Goal: Transaction & Acquisition: Obtain resource

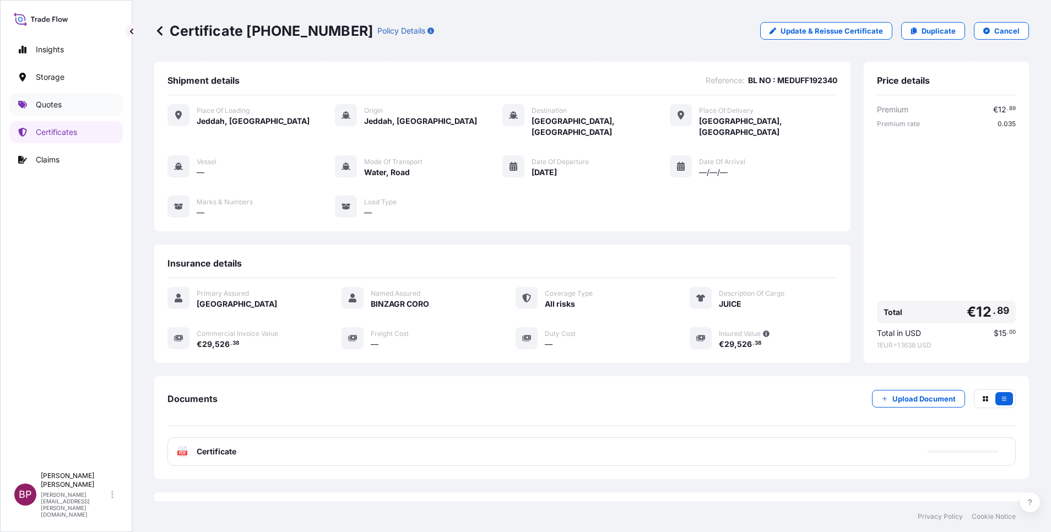
click at [56, 106] on p "Quotes" at bounding box center [49, 104] width 26 height 11
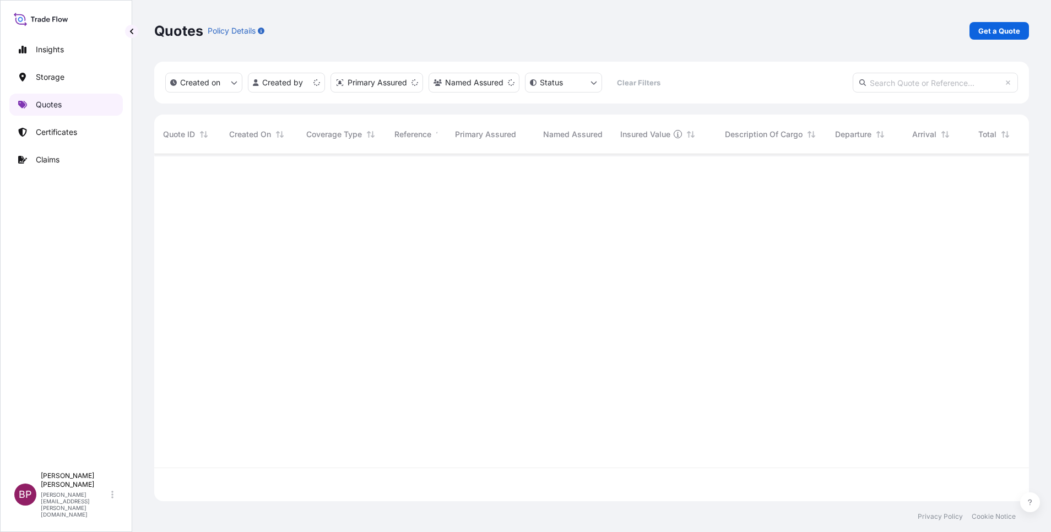
scroll to position [341, 862]
click at [992, 31] on p "Get a Quote" at bounding box center [1000, 30] width 42 height 11
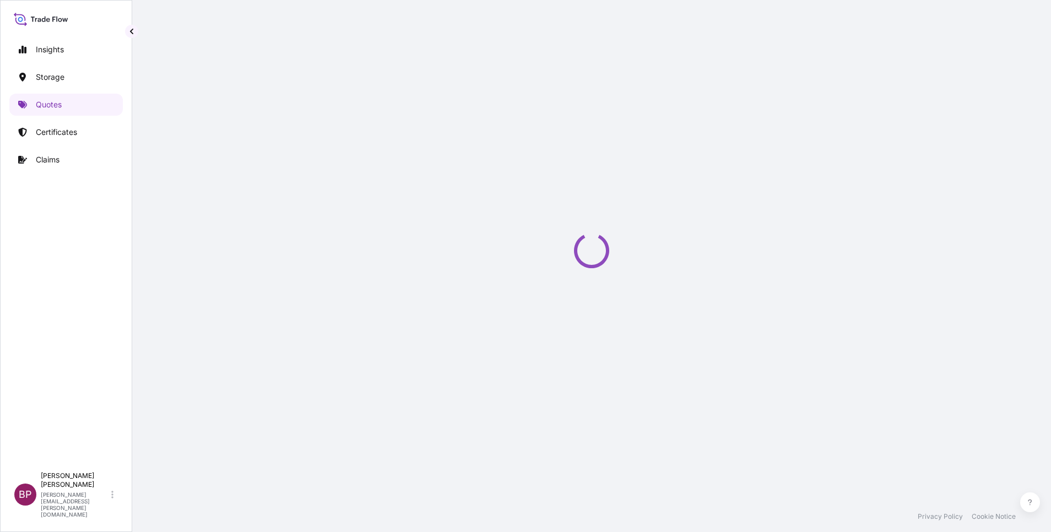
select select "Water"
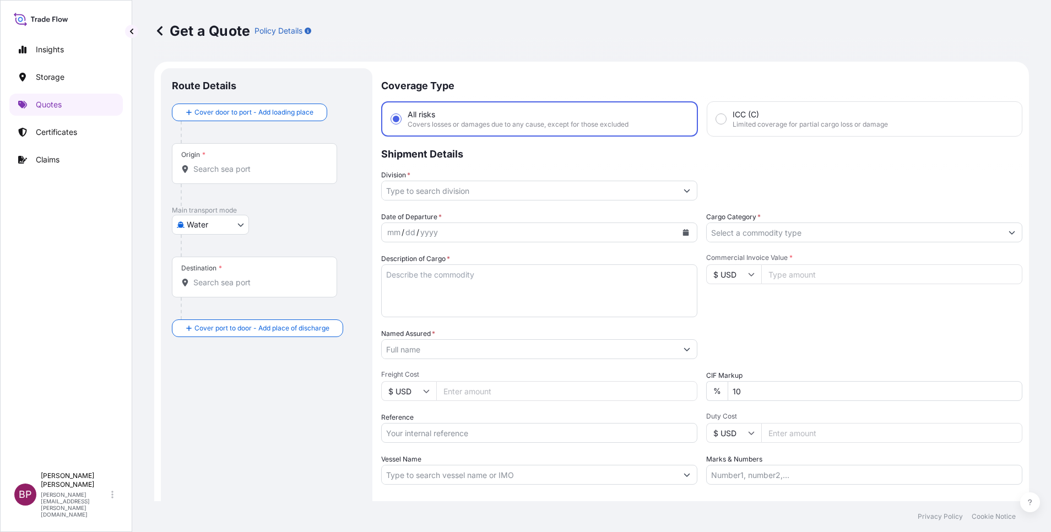
scroll to position [18, 0]
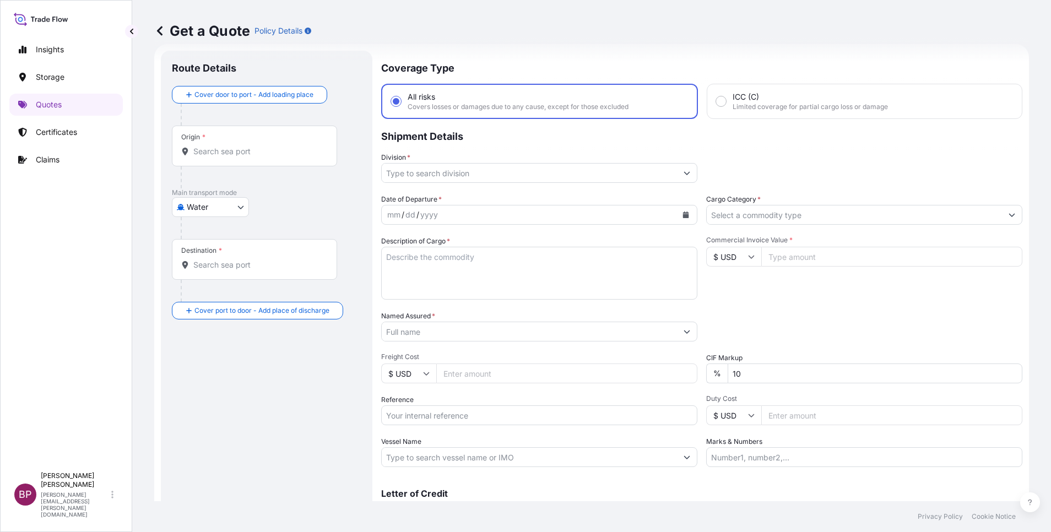
click at [748, 257] on icon at bounding box center [751, 256] width 7 height 7
drag, startPoint x: 730, startPoint y: 298, endPoint x: 750, endPoint y: 284, distance: 24.8
click at [732, 294] on div "€ EUR" at bounding box center [728, 287] width 46 height 21
type input "€ EUR"
click at [791, 262] on input "Commercial Invoice Value *" at bounding box center [892, 257] width 261 height 20
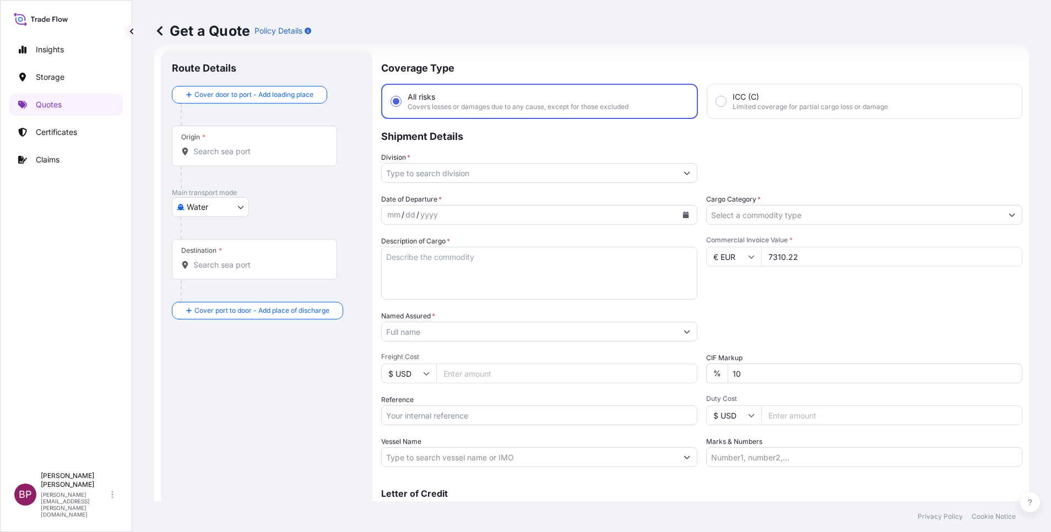
type input "7310.22"
click at [676, 369] on div "Date of Departure * mm / dd / yyyy Cargo Category * Description of Cargo * Comm…" at bounding box center [701, 330] width 641 height 273
type input "0"
click at [472, 289] on textarea "Description of Cargo *" at bounding box center [539, 273] width 316 height 53
paste textarea "Jewelry"
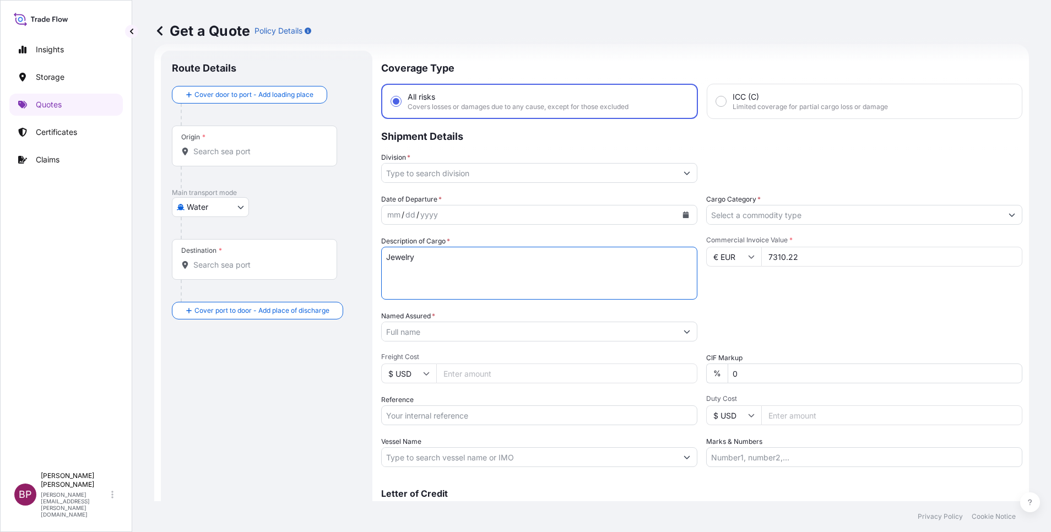
type textarea "Jewelry"
click at [437, 454] on input "Vessel Name" at bounding box center [529, 457] width 295 height 20
paste input "FVAS25/000026 SSLS3429A"
type input "FVAS25/000026 SSLS3429A"
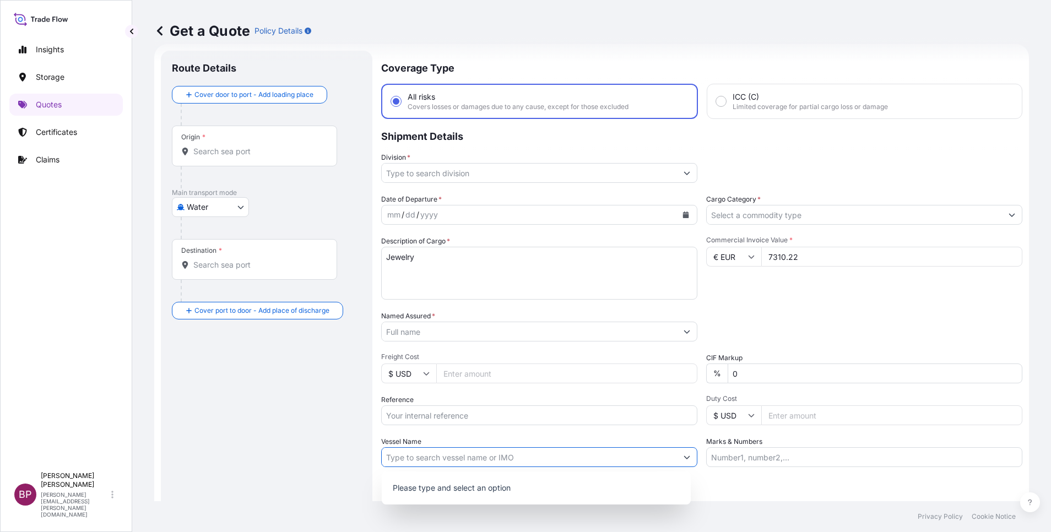
click at [460, 416] on input "Reference" at bounding box center [539, 416] width 316 height 20
paste input "FVAS25/000026 SSLS3429A"
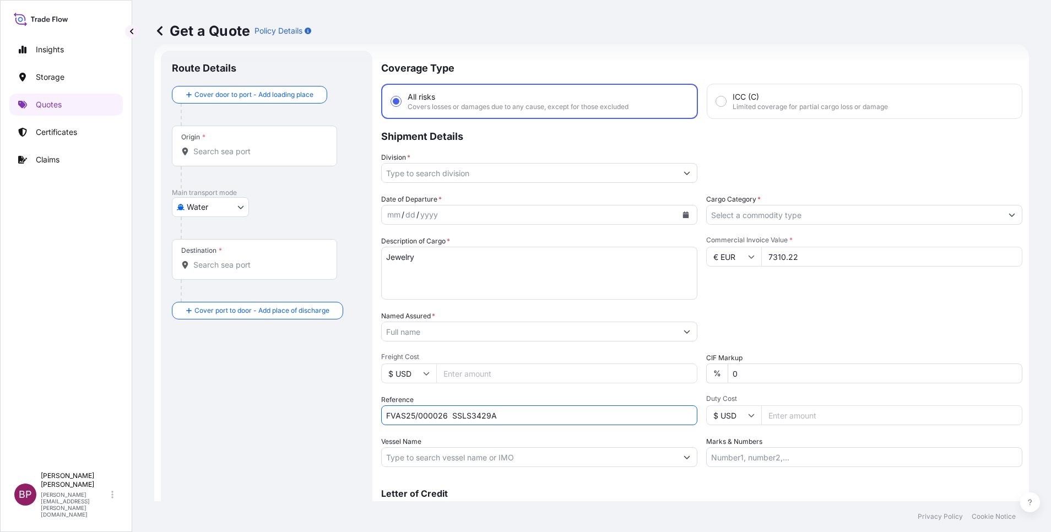
type input "FVAS25/000026 SSLS3429A"
click at [495, 336] on input "Named Assured *" at bounding box center [529, 332] width 295 height 20
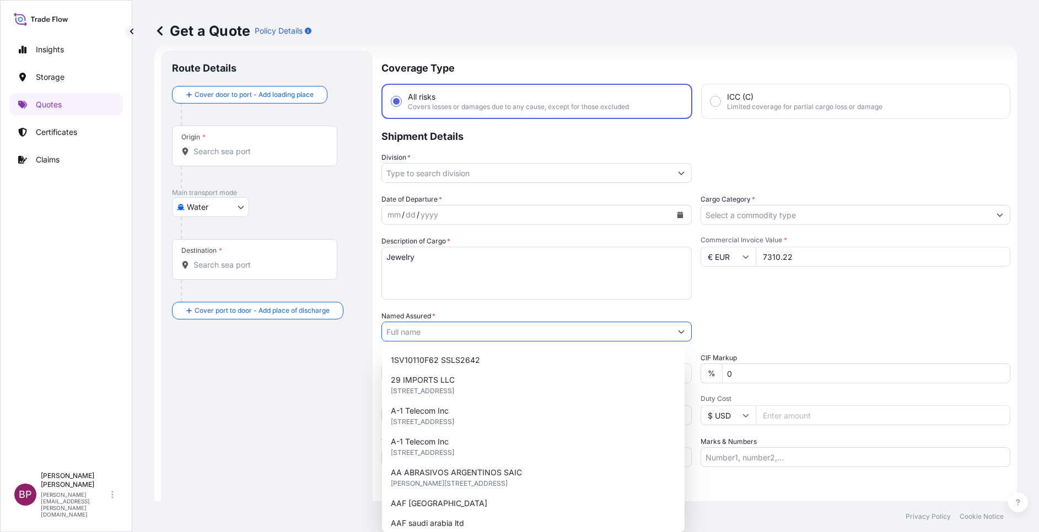
paste input "Tamkeen Franchises Trading Co."
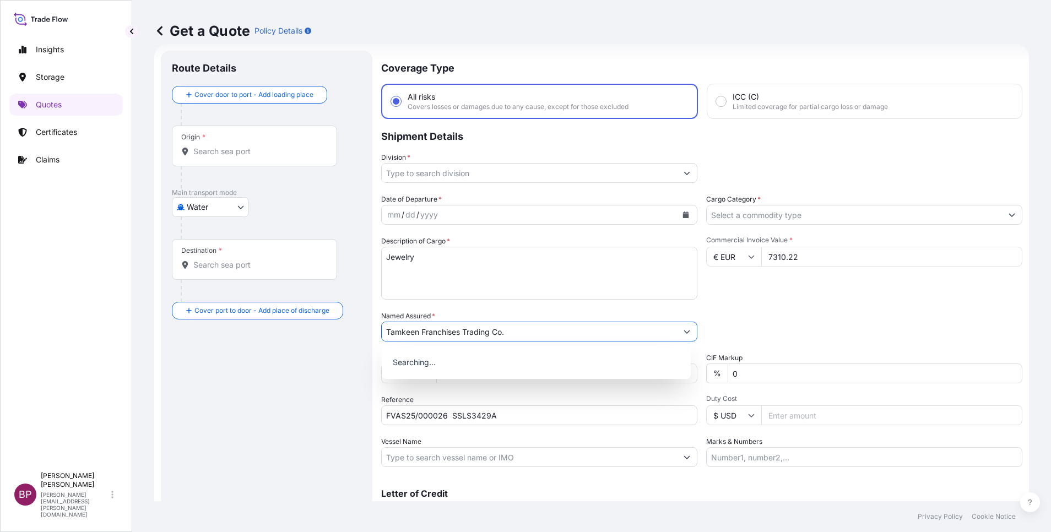
type input "Tamkeen Franchises Trading Co."
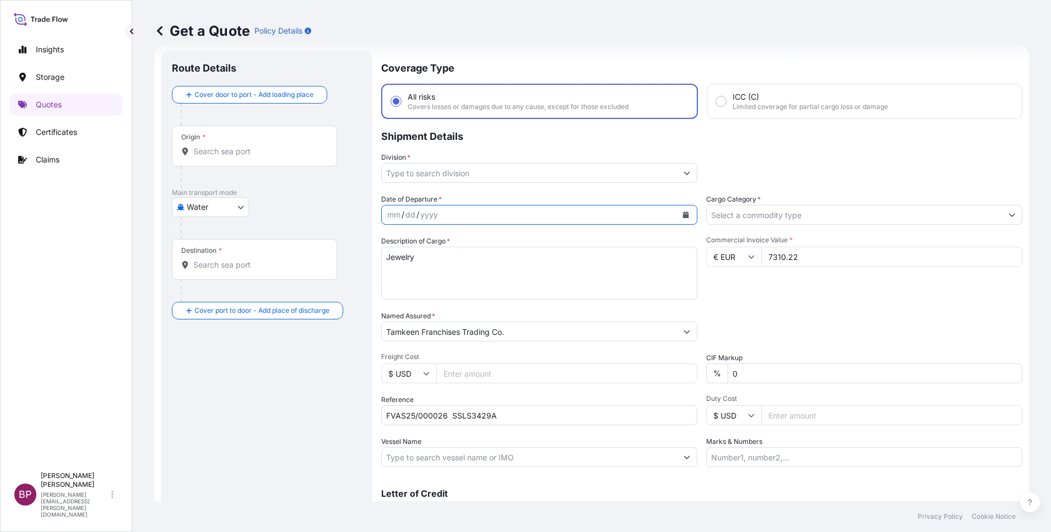
click at [670, 217] on div "mm / dd / yyyy" at bounding box center [539, 215] width 316 height 20
click at [776, 214] on input "Cargo Category *" at bounding box center [854, 215] width 295 height 20
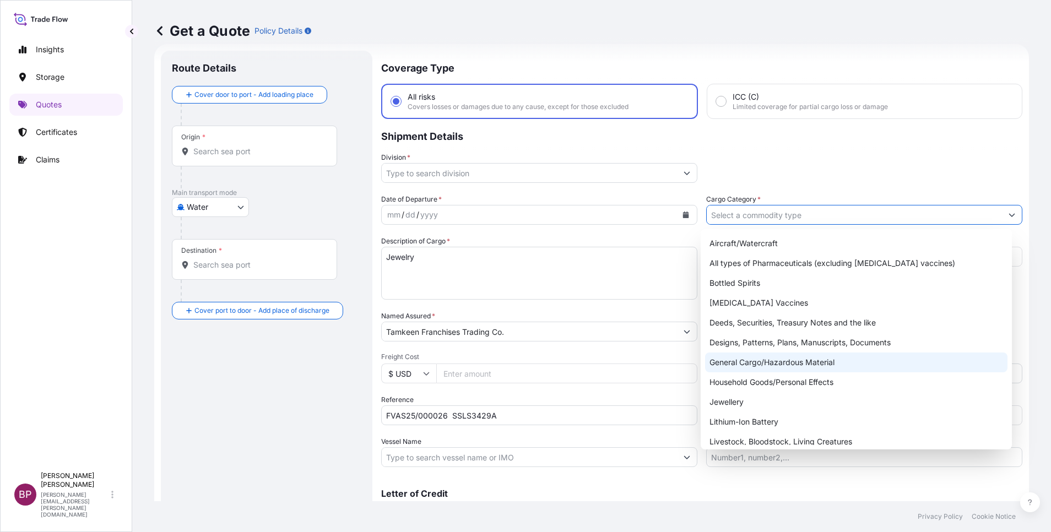
click at [783, 362] on div "General Cargo/Hazardous Material" at bounding box center [856, 363] width 303 height 20
type input "General Cargo/Hazardous Material"
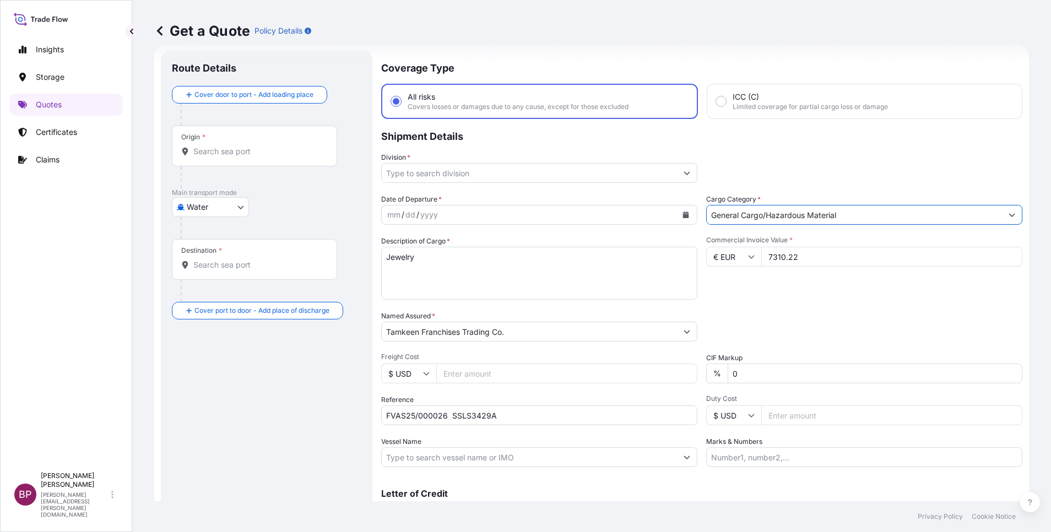
click at [677, 176] on button "Show suggestions" at bounding box center [687, 173] width 20 height 20
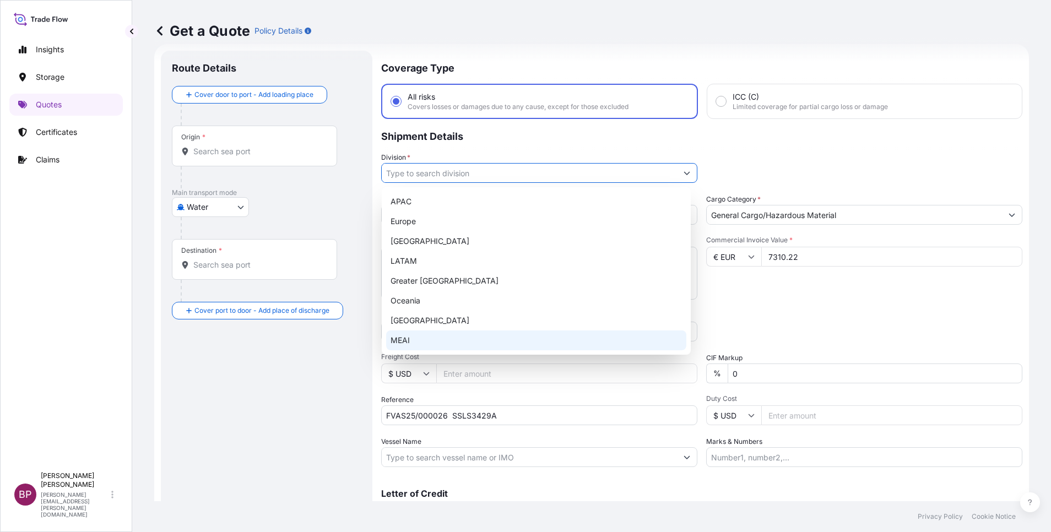
click at [449, 333] on div "MEAI" at bounding box center [536, 341] width 300 height 20
type input "MEAI"
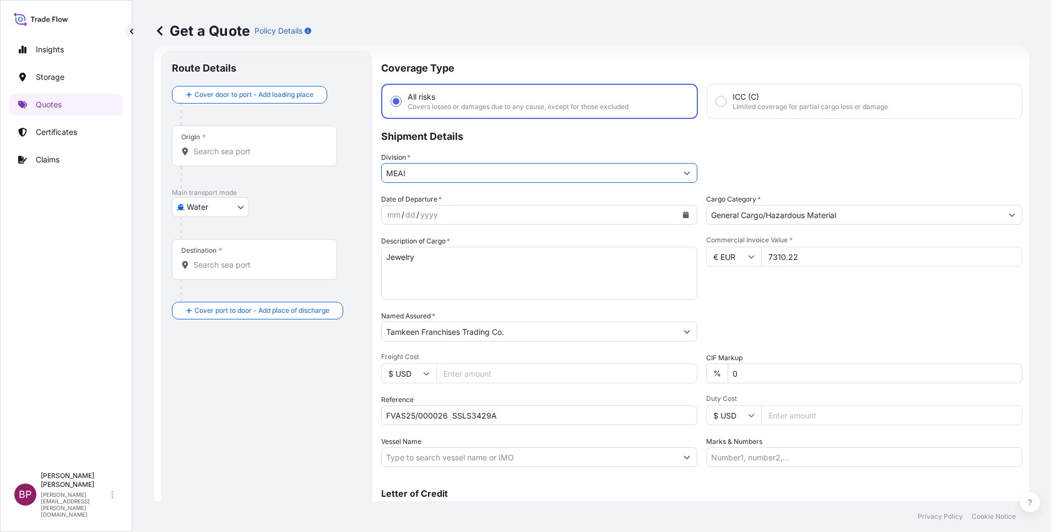
click at [677, 218] on button "Calendar" at bounding box center [686, 215] width 18 height 18
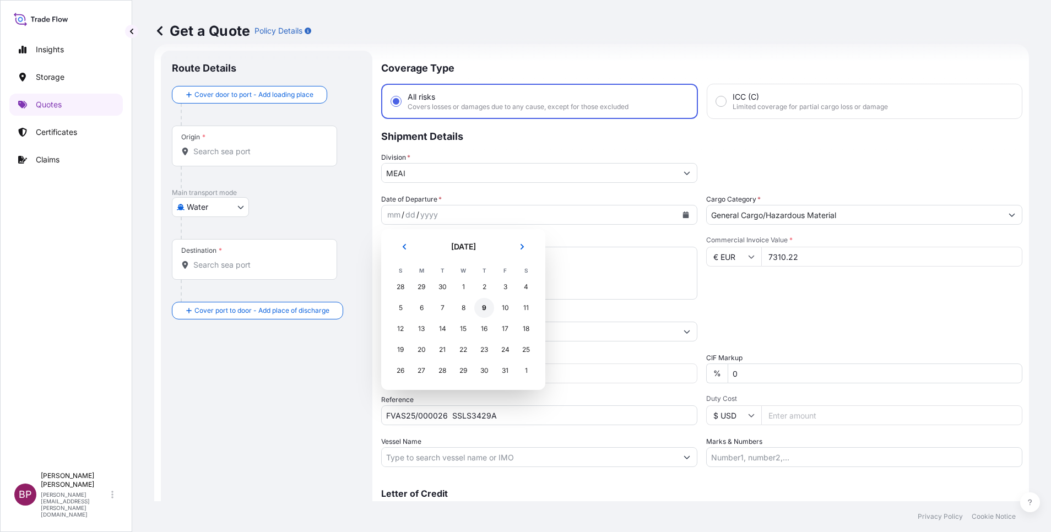
click at [484, 308] on div "9" at bounding box center [484, 308] width 20 height 20
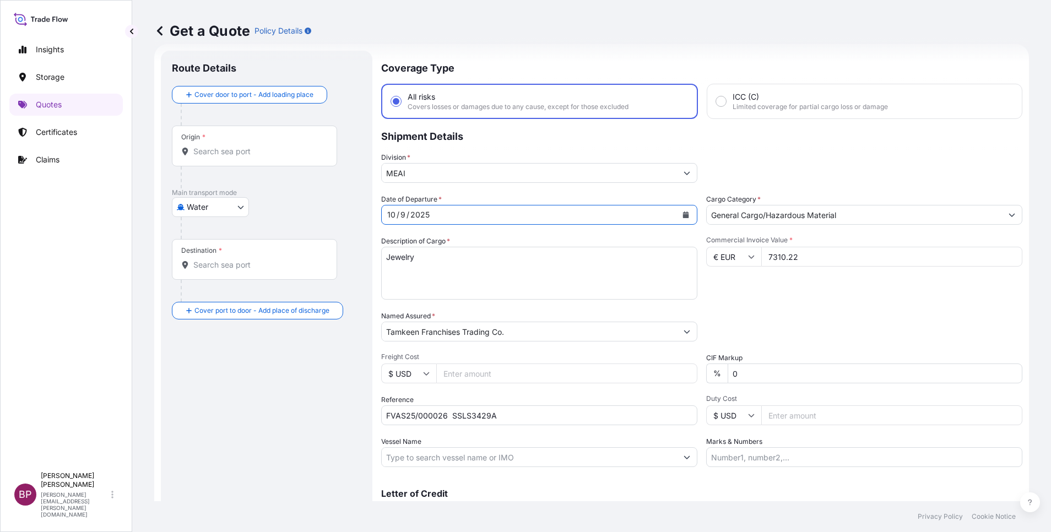
click at [233, 208] on body "Insights Storage Quotes Certificates Claims BP [PERSON_NAME] Kurian [EMAIL_ADDR…" at bounding box center [525, 266] width 1051 height 532
click at [202, 233] on span "Air" at bounding box center [198, 235] width 10 height 11
select select "Air"
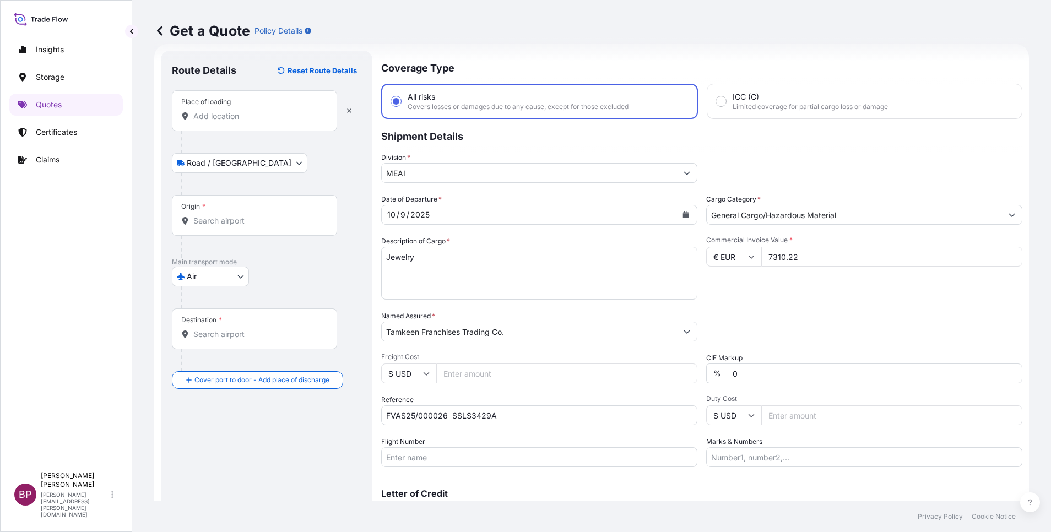
click at [212, 116] on input "Place of loading" at bounding box center [258, 116] width 130 height 11
paste input "Etxebarri"
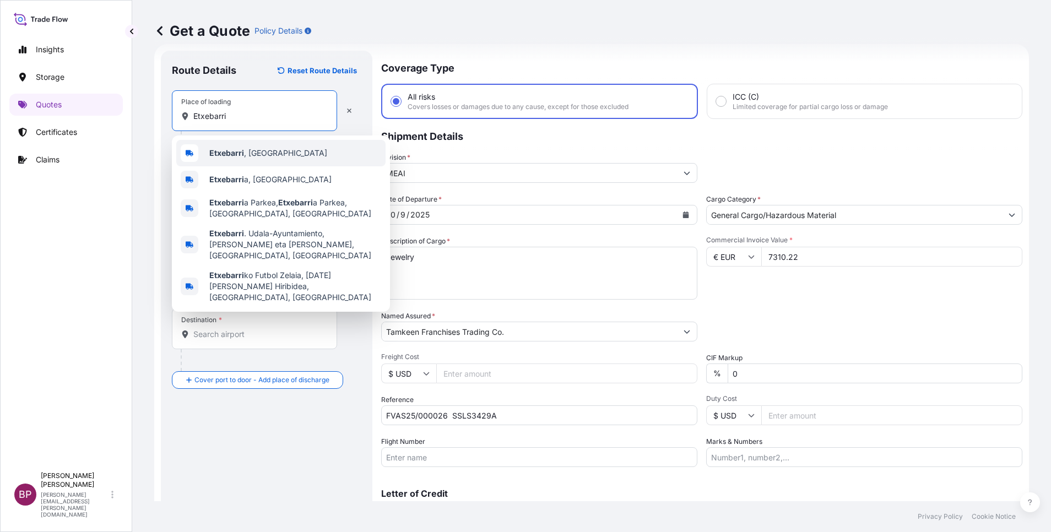
click at [273, 153] on div "Etxebarri , [GEOGRAPHIC_DATA]" at bounding box center [280, 153] width 209 height 26
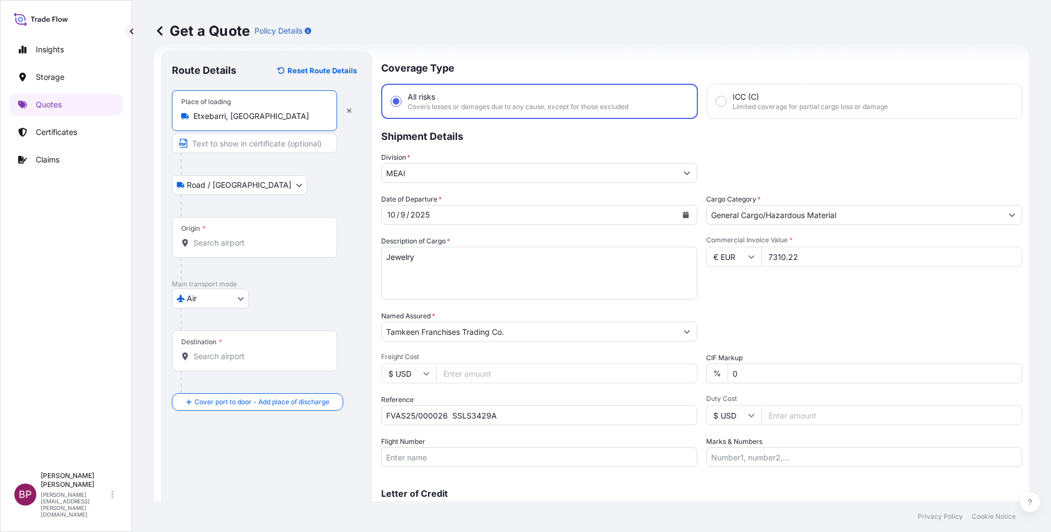
type input "Etxebarri, [GEOGRAPHIC_DATA]"
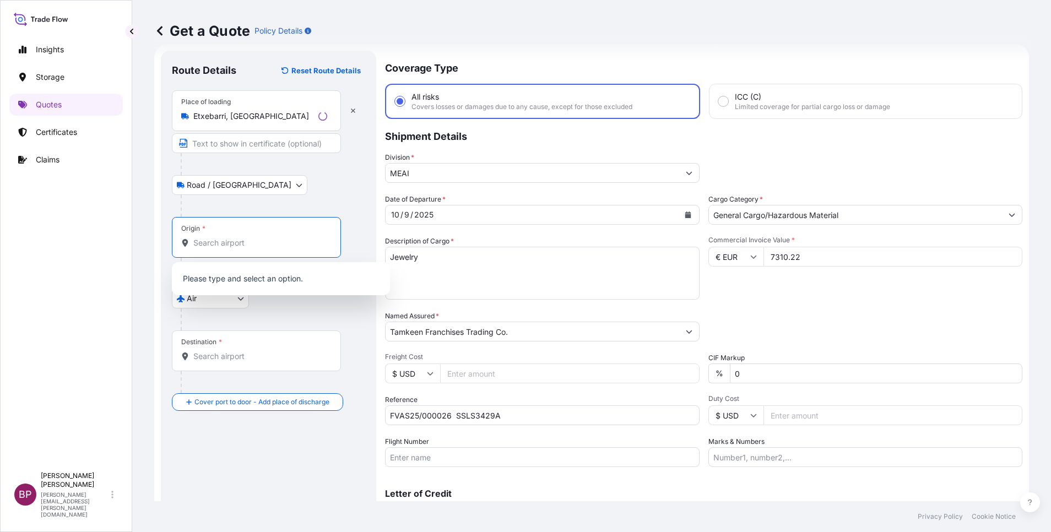
drag, startPoint x: 244, startPoint y: 243, endPoint x: 242, endPoint y: 257, distance: 14.4
click at [245, 241] on input "Origin *" at bounding box center [260, 242] width 134 height 11
paste input "Etxebarri"
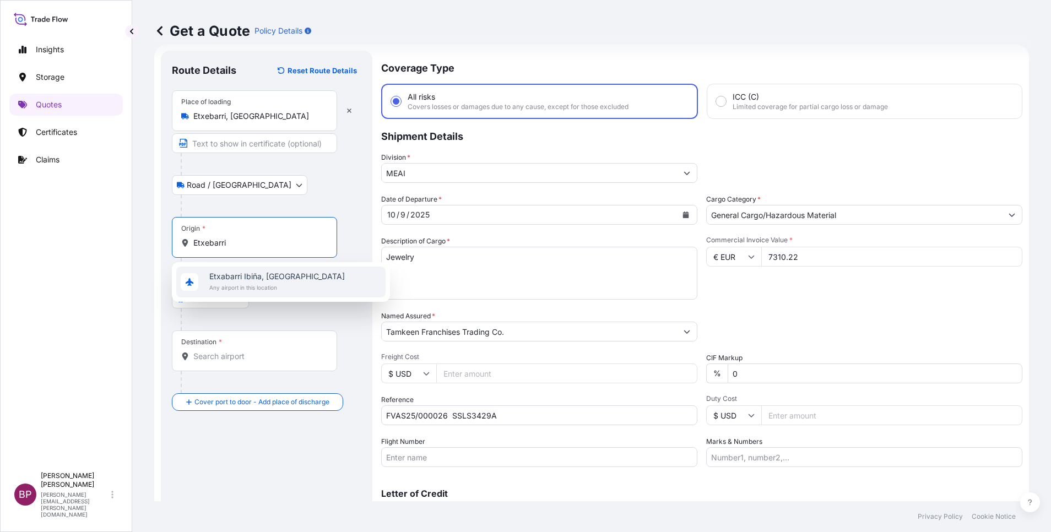
click at [250, 280] on span "Etxabarri Ibiña, [GEOGRAPHIC_DATA]" at bounding box center [277, 276] width 136 height 11
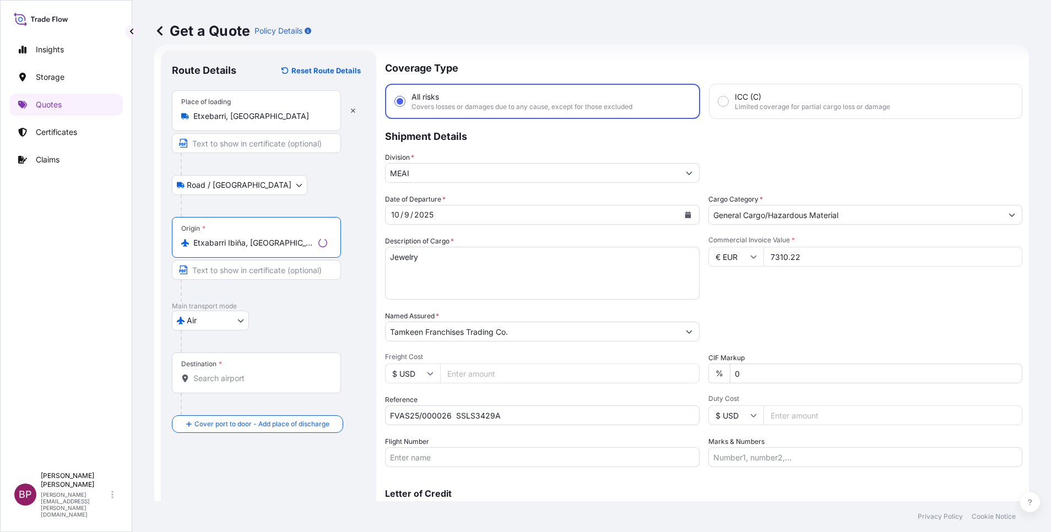
type input "Etxabarri Ibiña, [GEOGRAPHIC_DATA]"
click at [268, 370] on div "Destination *" at bounding box center [256, 373] width 169 height 41
click at [268, 373] on input "Destination *" at bounding box center [260, 378] width 134 height 11
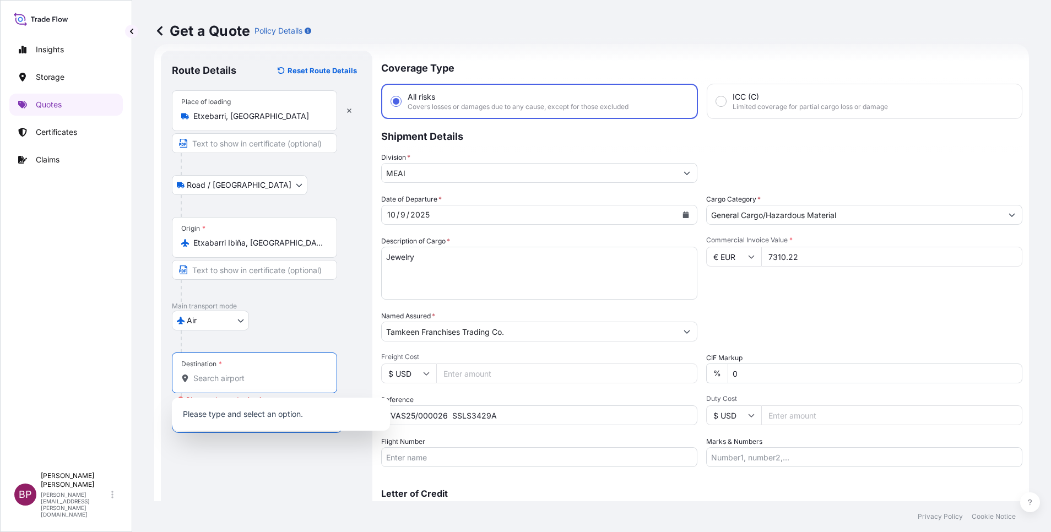
paste input "Jeddah"
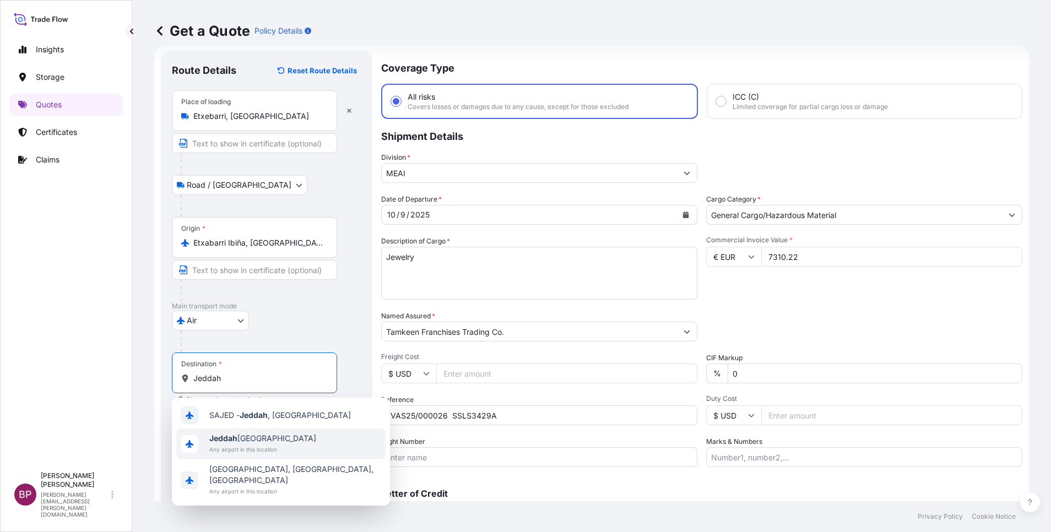
click at [289, 437] on div "[GEOGRAPHIC_DATA] Any airport in this location" at bounding box center [280, 444] width 209 height 31
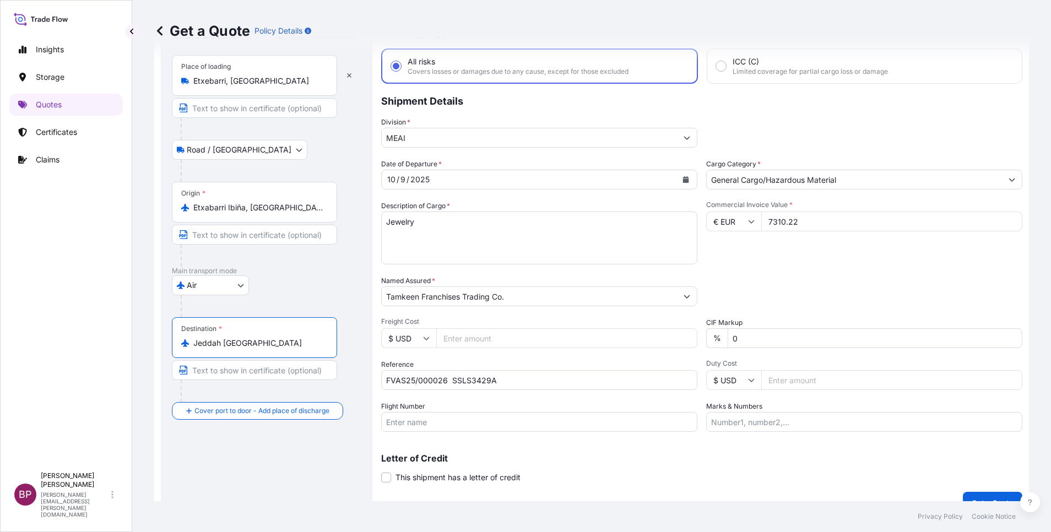
scroll to position [72, 0]
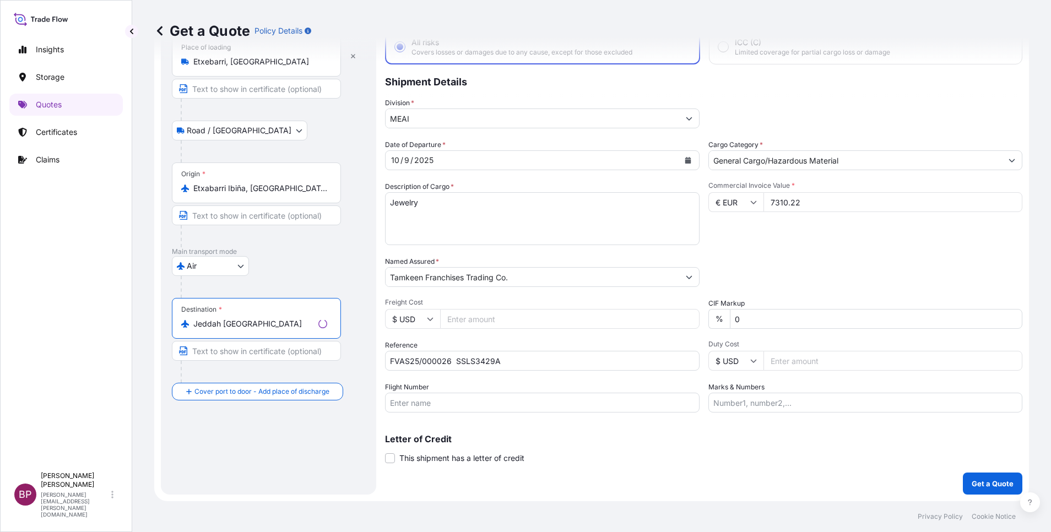
type input "Jeddah [GEOGRAPHIC_DATA]"
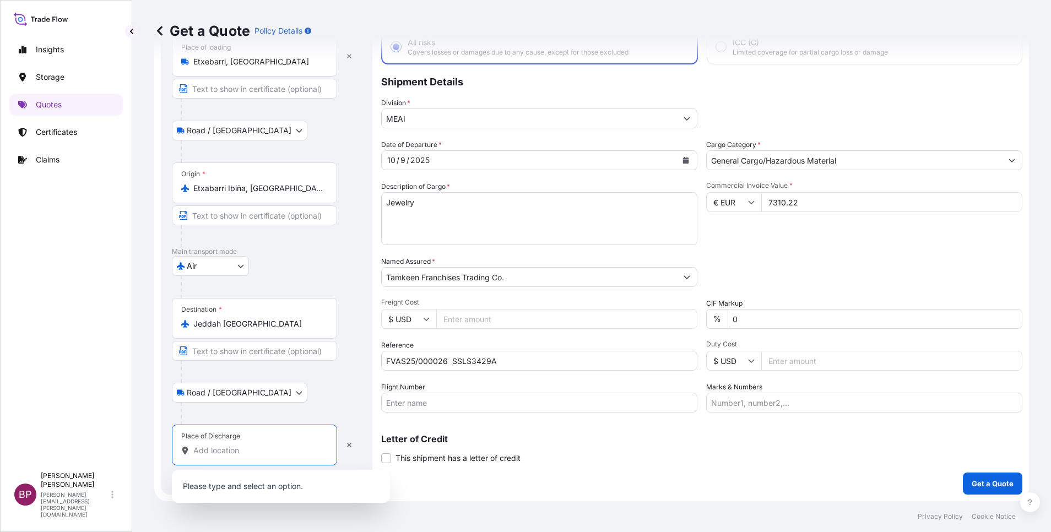
click at [258, 450] on input "Place of Discharge" at bounding box center [258, 450] width 130 height 11
paste input "Jeddah"
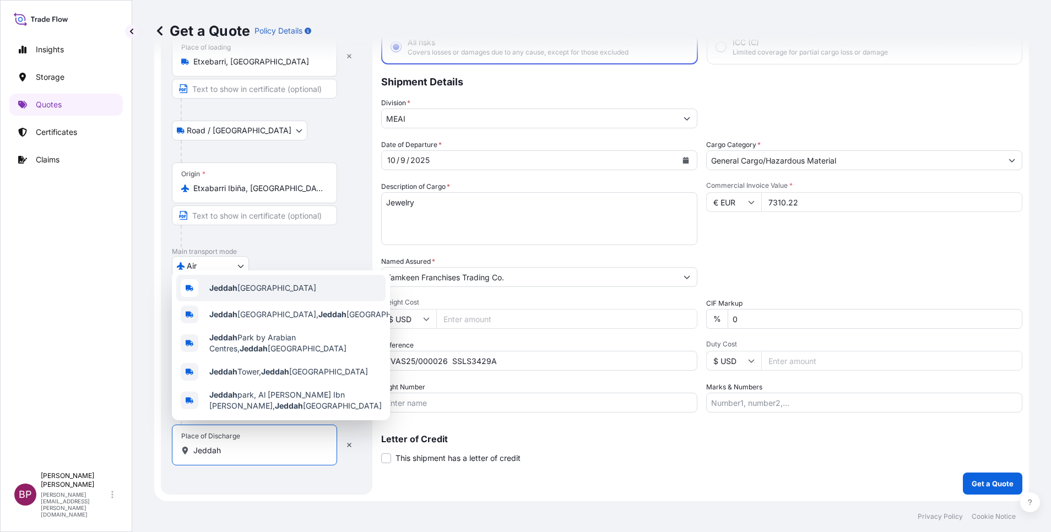
click at [269, 283] on span "Jeddah [GEOGRAPHIC_DATA]" at bounding box center [262, 288] width 107 height 11
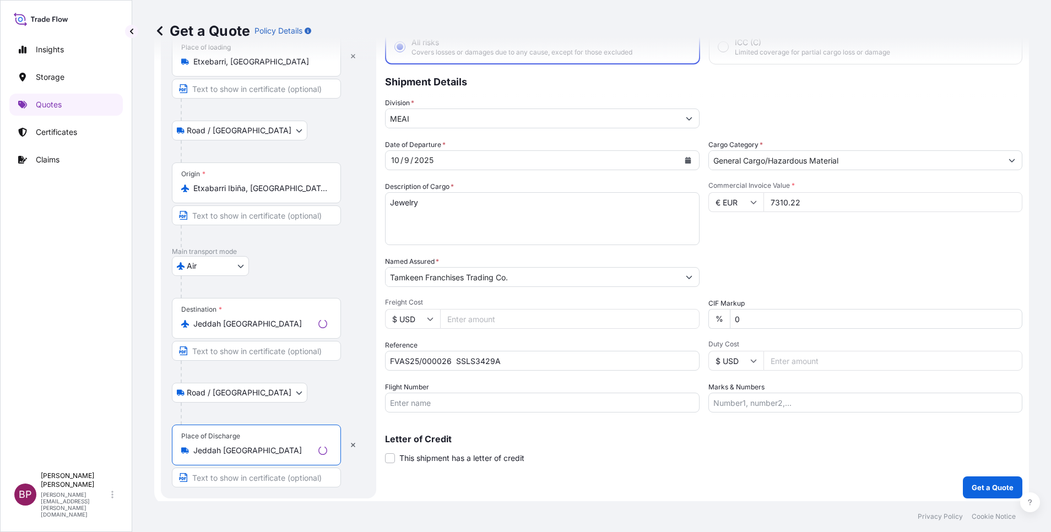
scroll to position [76, 0]
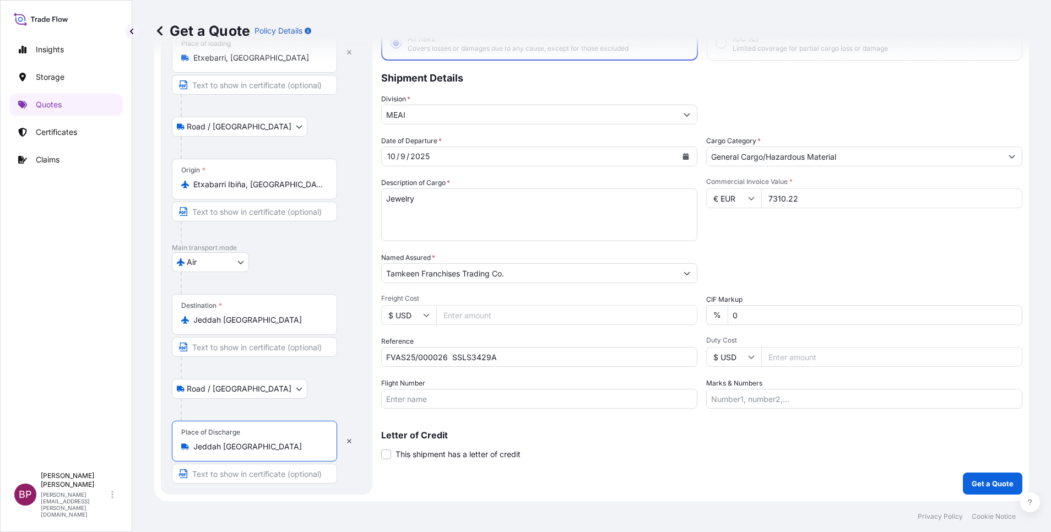
type input "Jeddah [GEOGRAPHIC_DATA]"
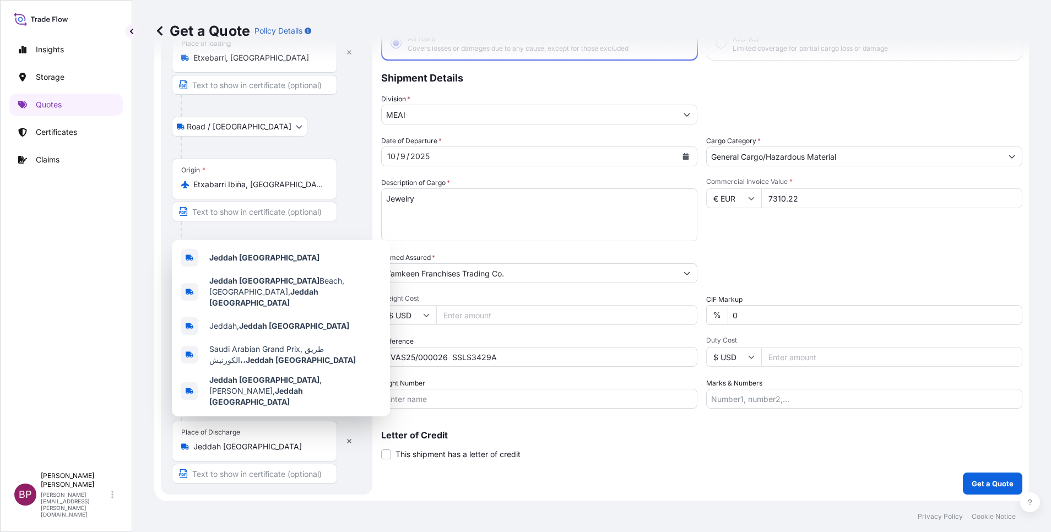
click at [658, 469] on div "Coverage Type All risks Covers losses or damages due to any cause, except for t…" at bounding box center [701, 243] width 641 height 503
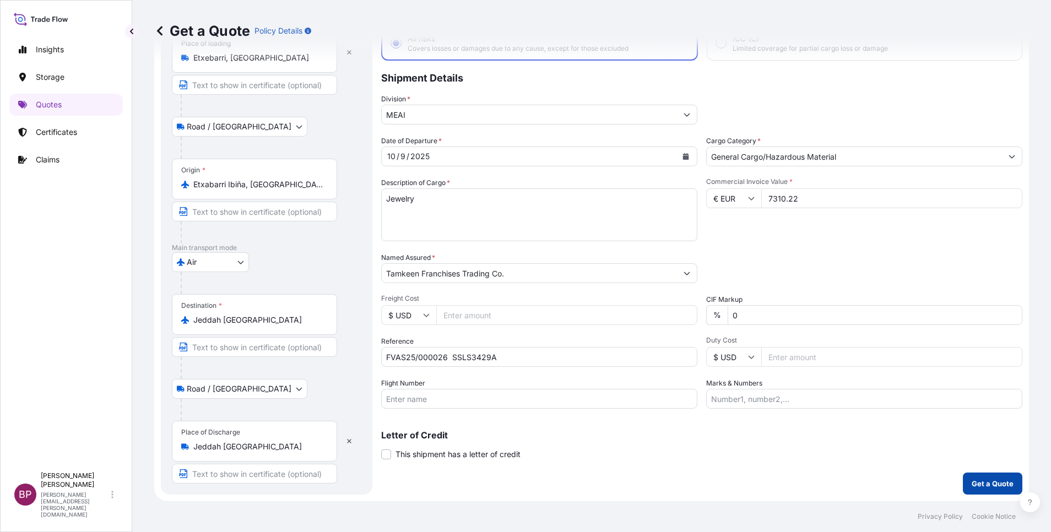
click at [976, 483] on p "Get a Quote" at bounding box center [993, 483] width 42 height 11
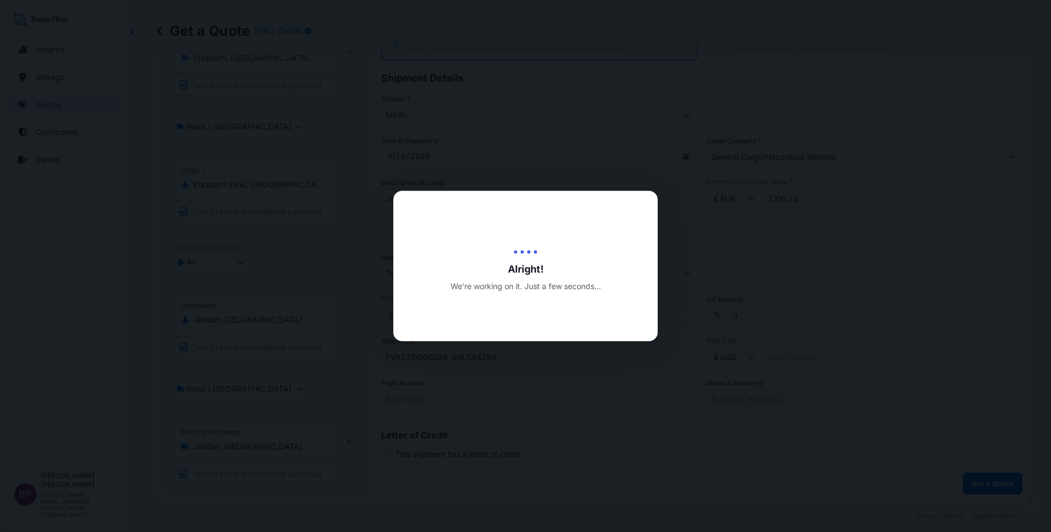
select select "Road / [GEOGRAPHIC_DATA]"
select select "Air"
select select "Road / [GEOGRAPHIC_DATA]"
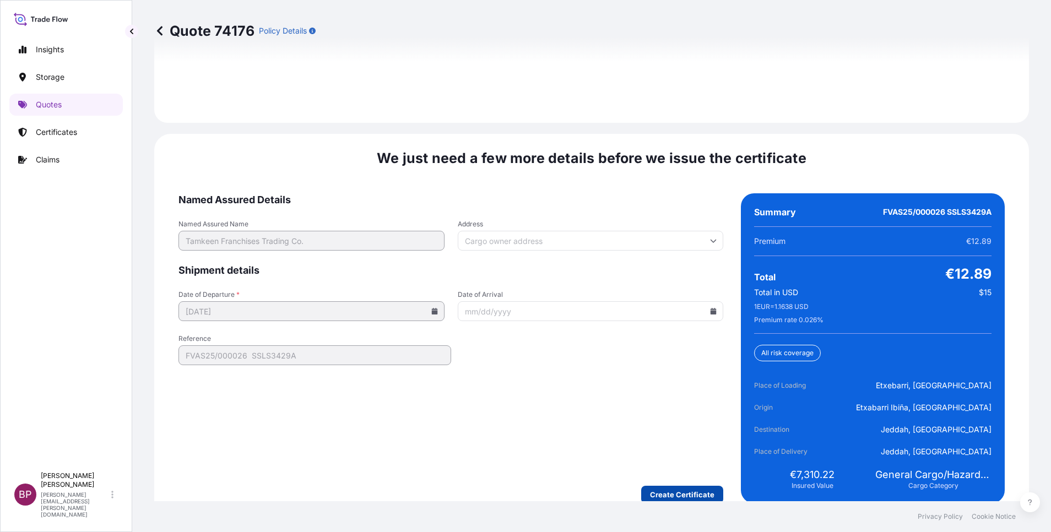
scroll to position [1691, 0]
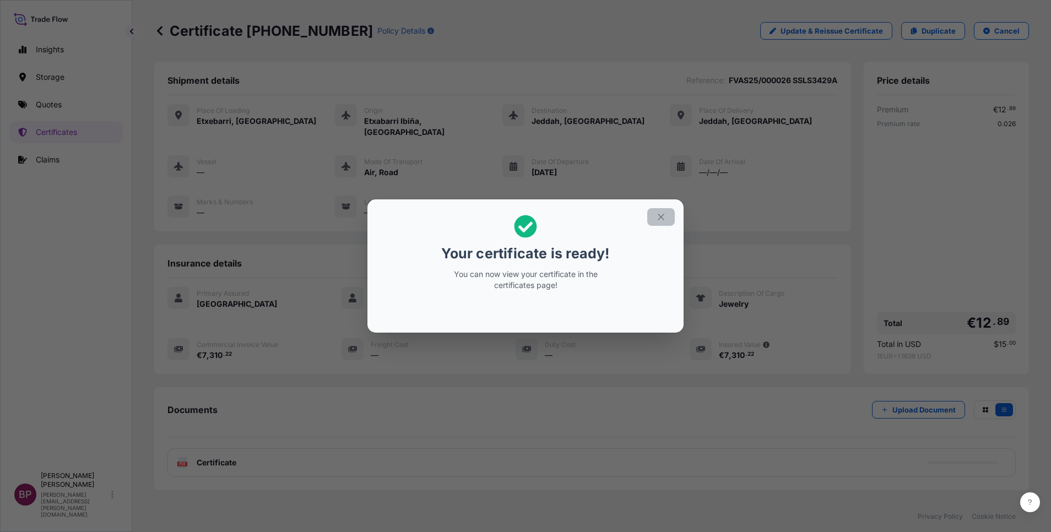
click at [662, 217] on icon "button" at bounding box center [661, 217] width 10 height 10
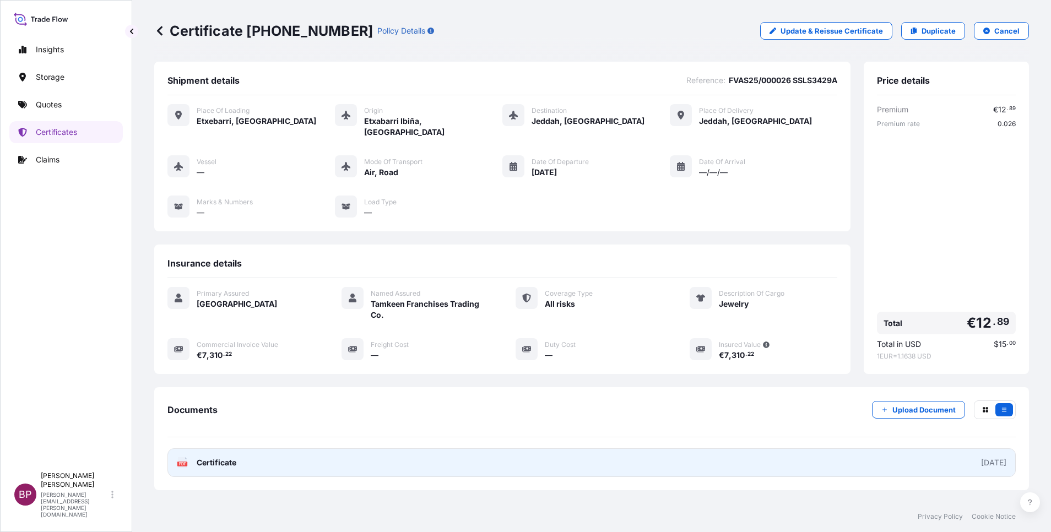
click at [221, 457] on span "Certificate" at bounding box center [217, 462] width 40 height 11
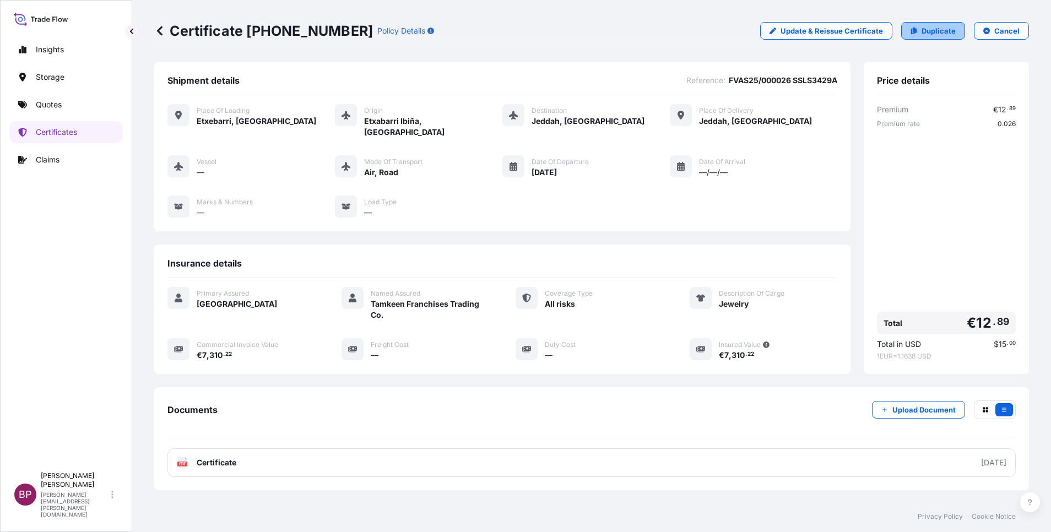
click at [937, 31] on p "Duplicate" at bounding box center [939, 30] width 34 height 11
select select "Road / [GEOGRAPHIC_DATA]"
select select "Air"
select select "Road / [GEOGRAPHIC_DATA]"
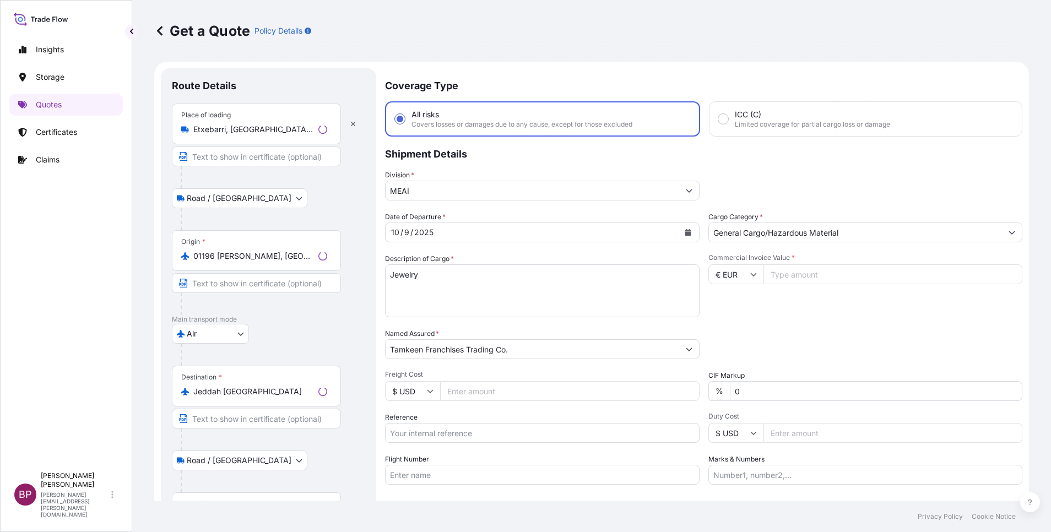
scroll to position [18, 0]
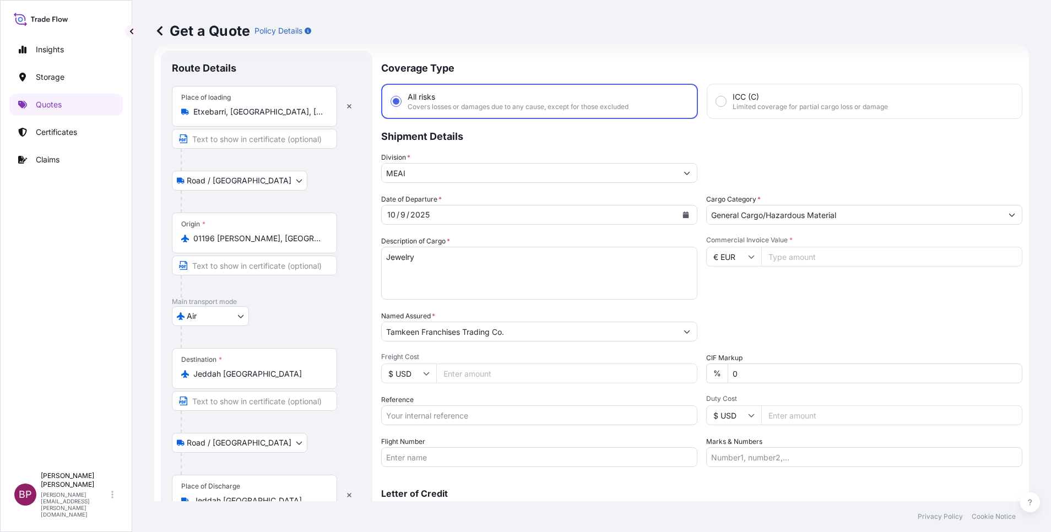
click at [802, 257] on input "Commercial Invoice Value *" at bounding box center [892, 257] width 261 height 20
paste input "721"
type input "721.7"
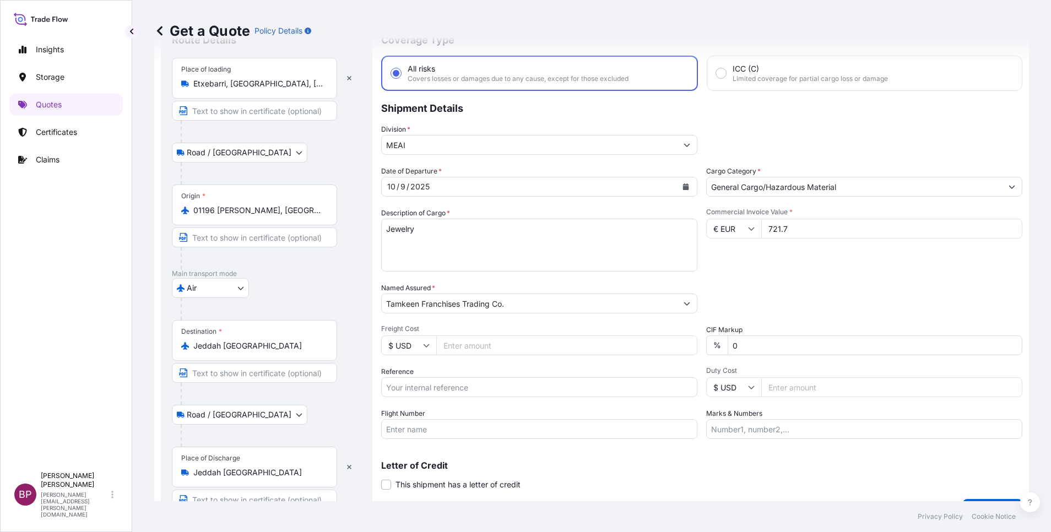
scroll to position [72, 0]
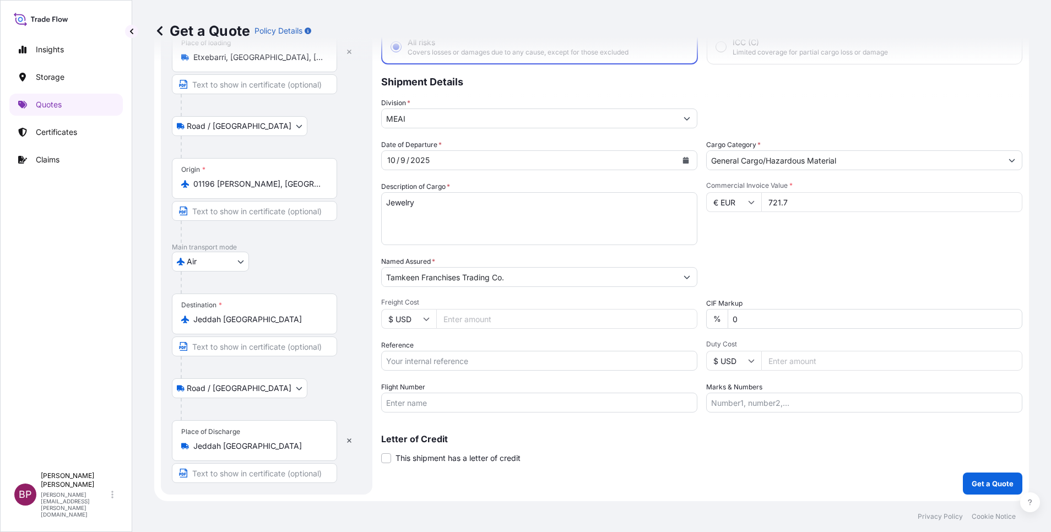
click at [460, 363] on input "Reference" at bounding box center [539, 361] width 316 height 20
paste input "FVAS25/000027 SSLS3429B"
type input "FVAS25/000027 SSLS3429B"
click at [992, 484] on p "Get a Quote" at bounding box center [993, 483] width 42 height 11
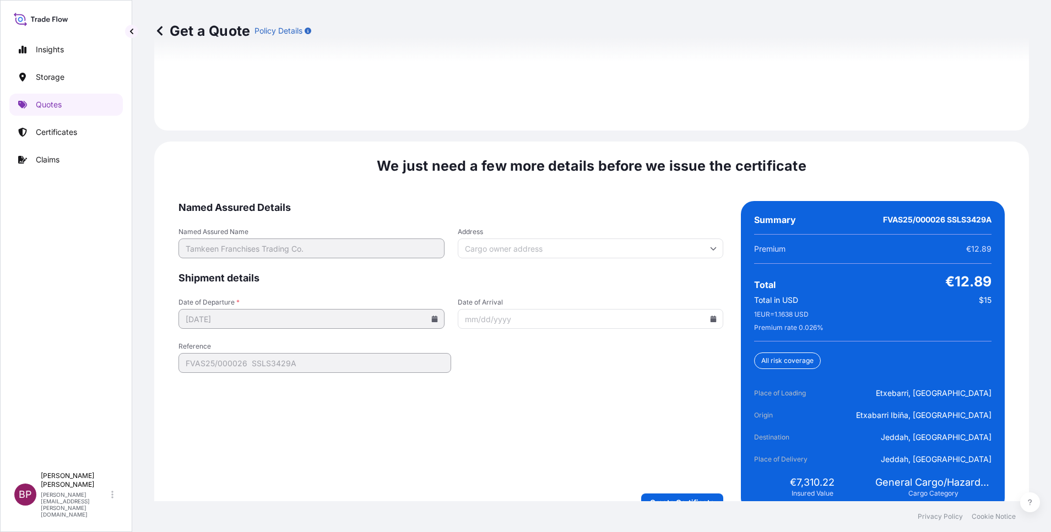
scroll to position [959, 0]
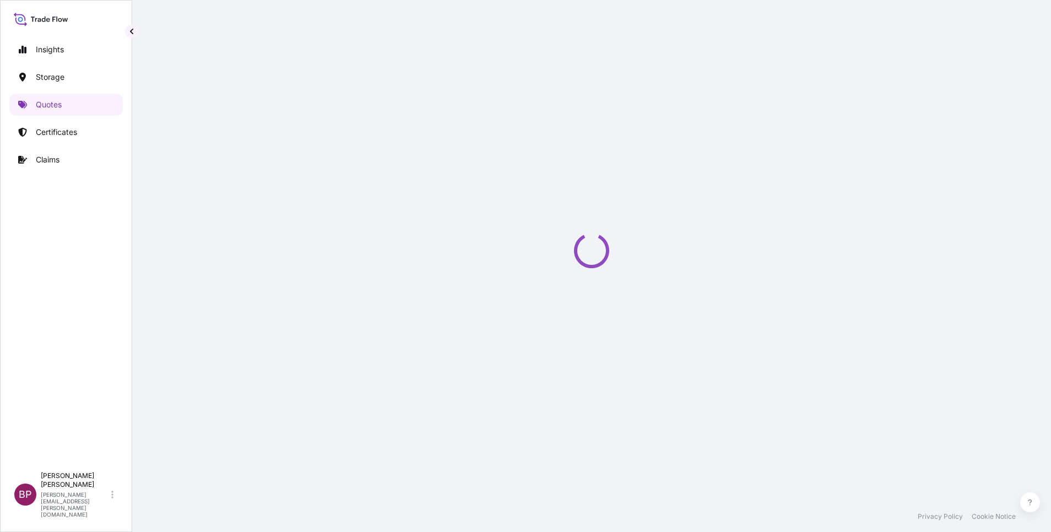
select select "Road / [GEOGRAPHIC_DATA]"
select select "Air"
select select "Road / [GEOGRAPHIC_DATA]"
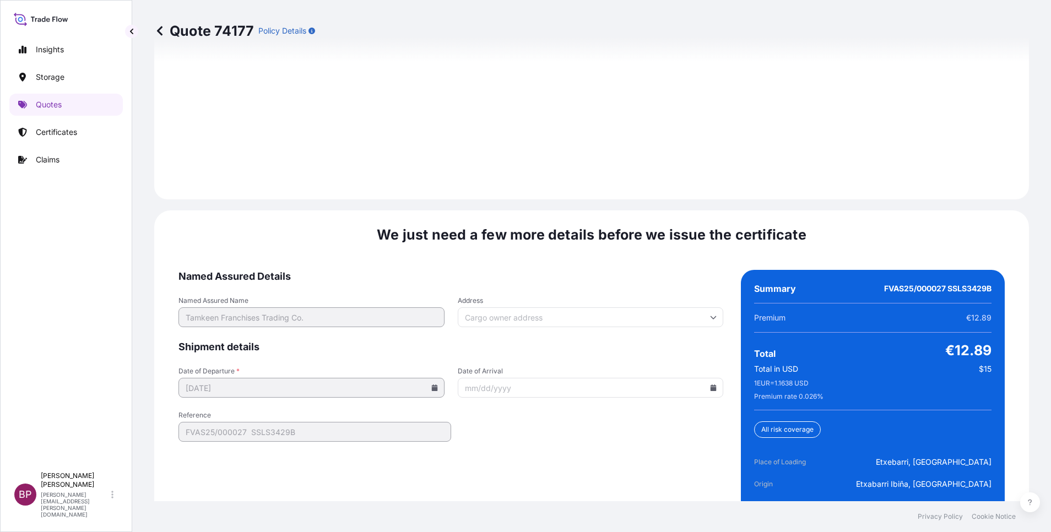
scroll to position [1691, 0]
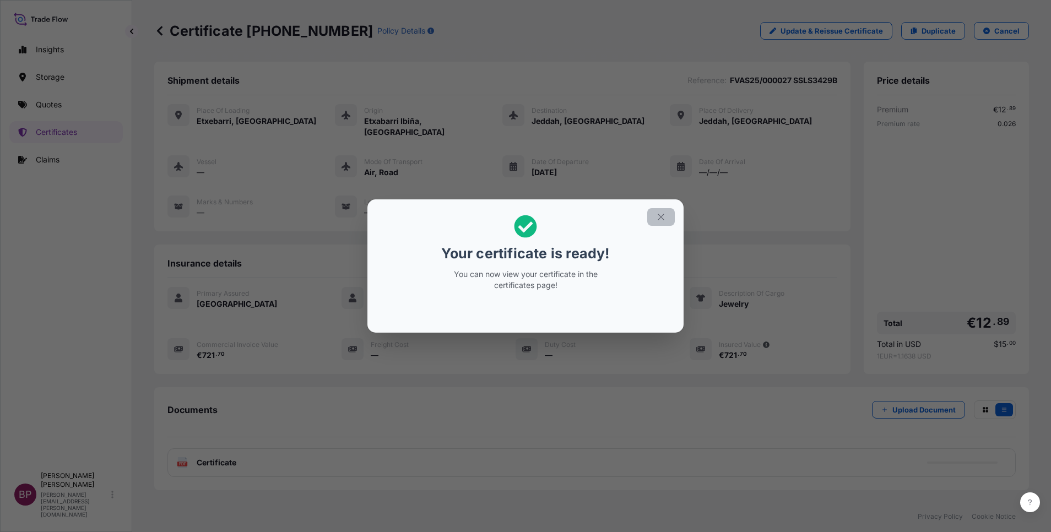
click at [658, 218] on icon "button" at bounding box center [661, 217] width 10 height 10
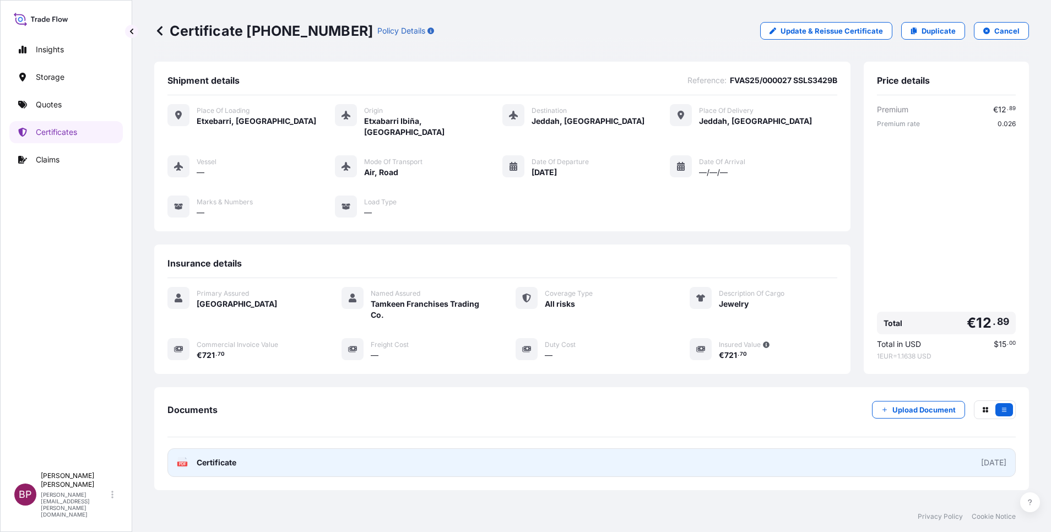
click at [211, 457] on span "Certificate" at bounding box center [217, 462] width 40 height 11
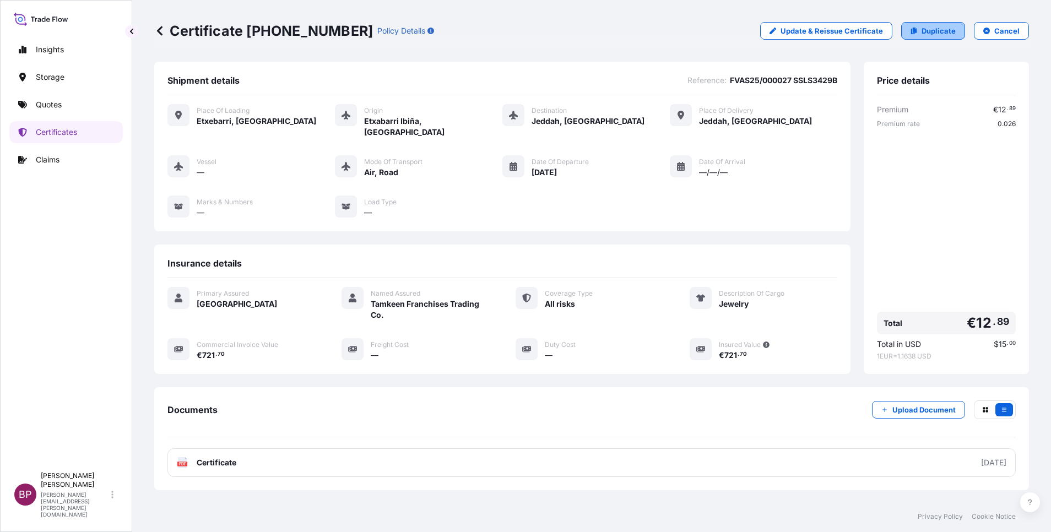
click at [934, 33] on p "Duplicate" at bounding box center [939, 30] width 34 height 11
select select "Road / [GEOGRAPHIC_DATA]"
select select "Air"
select select "Road / [GEOGRAPHIC_DATA]"
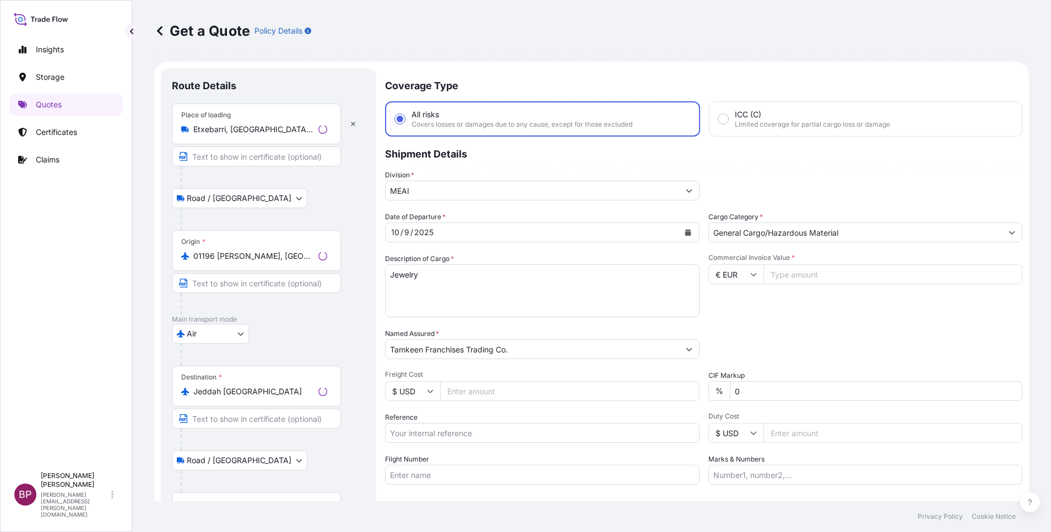
scroll to position [18, 0]
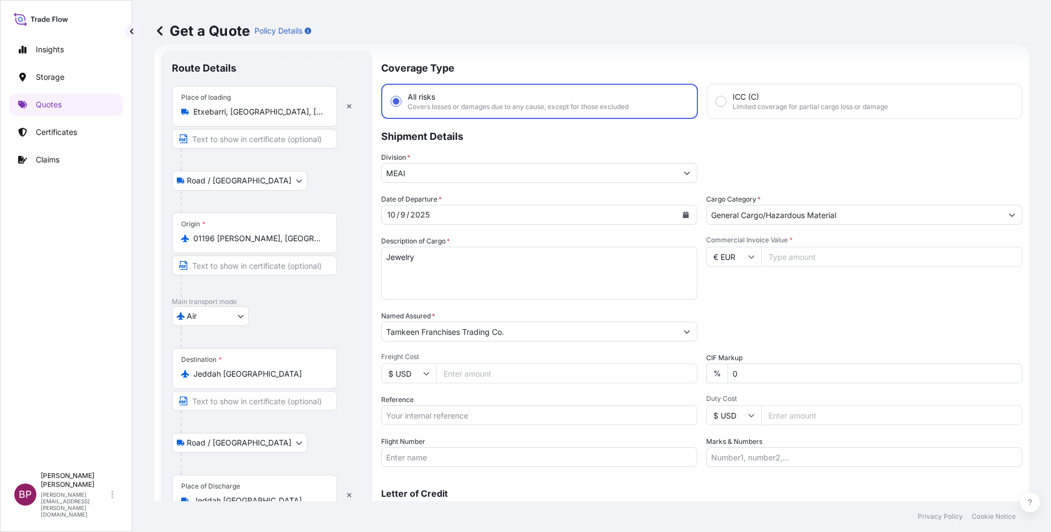
click at [804, 257] on input "Commercial Invoice Value *" at bounding box center [892, 257] width 261 height 20
paste input "928"
type input "928.34"
click at [469, 415] on input "Reference" at bounding box center [539, 416] width 316 height 20
paste input "FVAS25/000028 SSLS3429C"
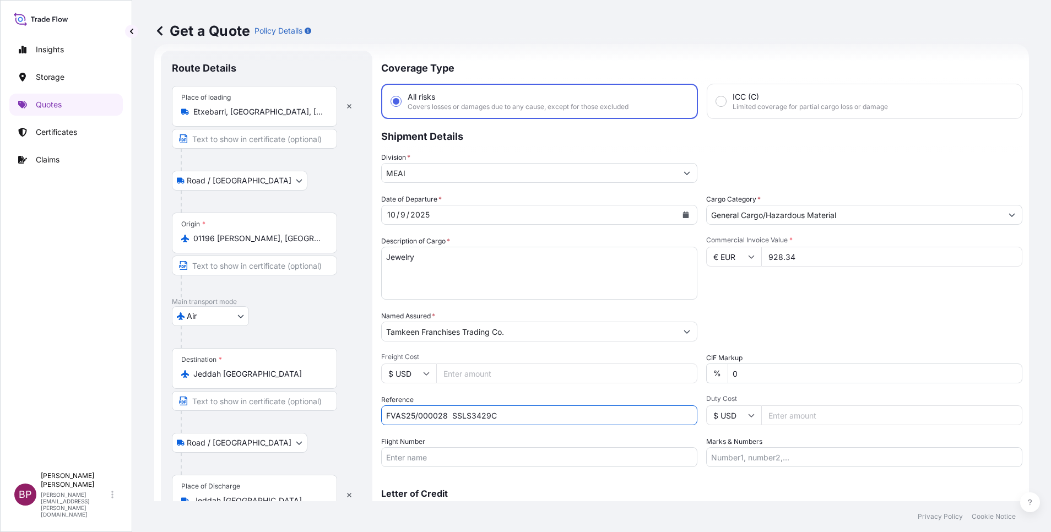
type input "FVAS25/000028 SSLS3429C"
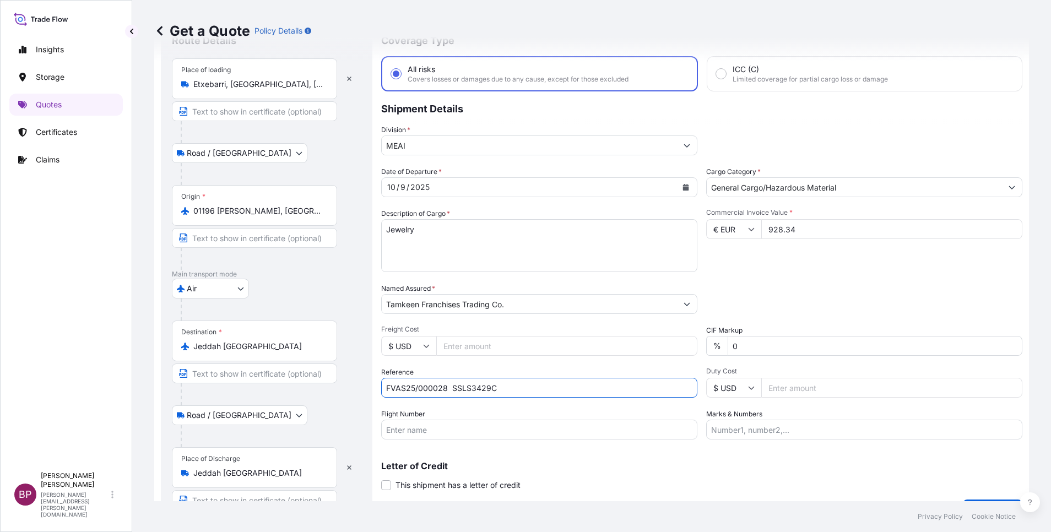
scroll to position [72, 0]
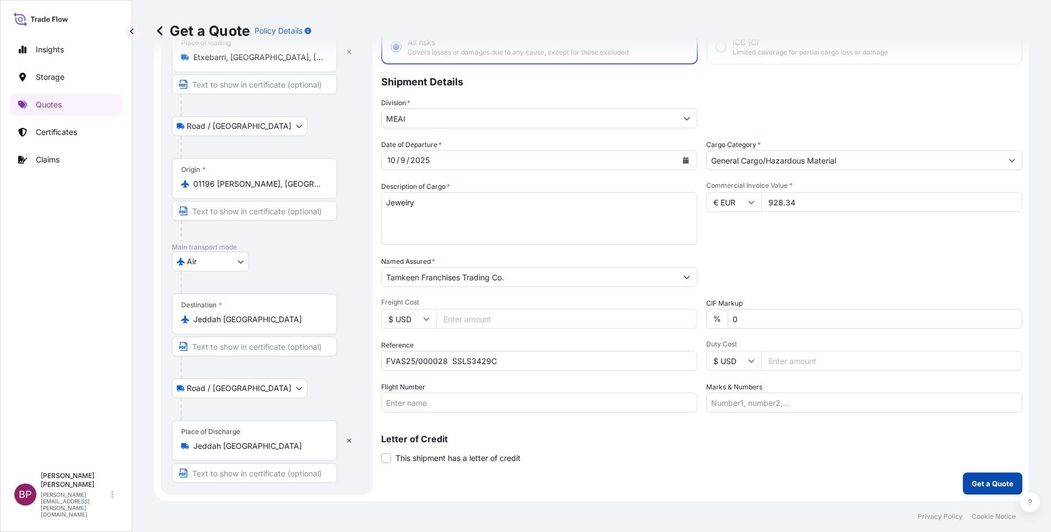
click at [987, 484] on p "Get a Quote" at bounding box center [993, 483] width 42 height 11
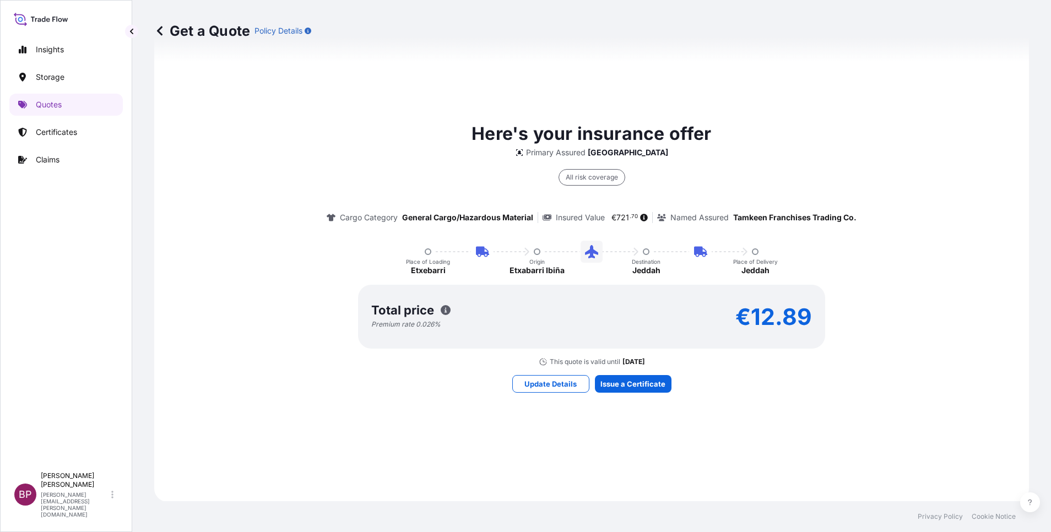
scroll to position [563, 0]
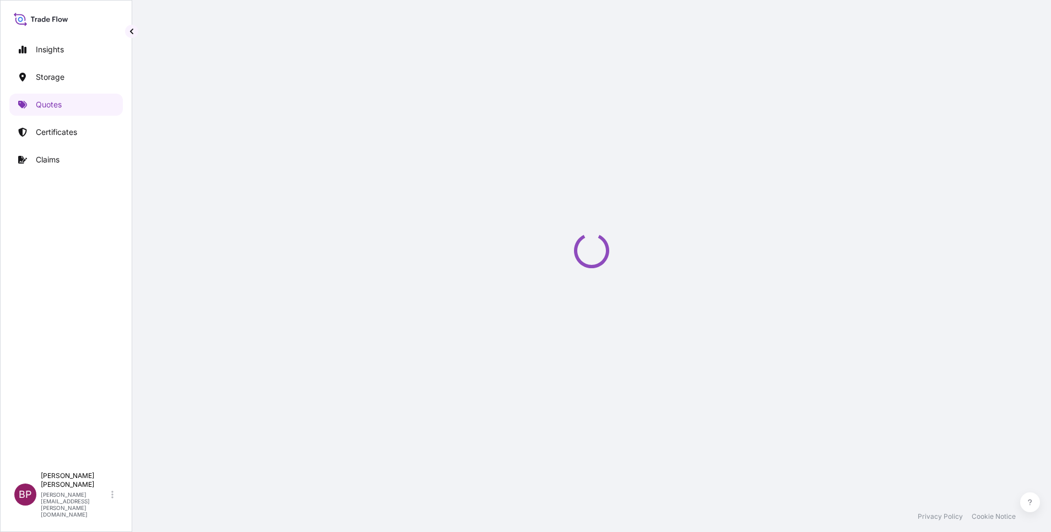
select select "Road / [GEOGRAPHIC_DATA]"
select select "Air"
select select "Road / [GEOGRAPHIC_DATA]"
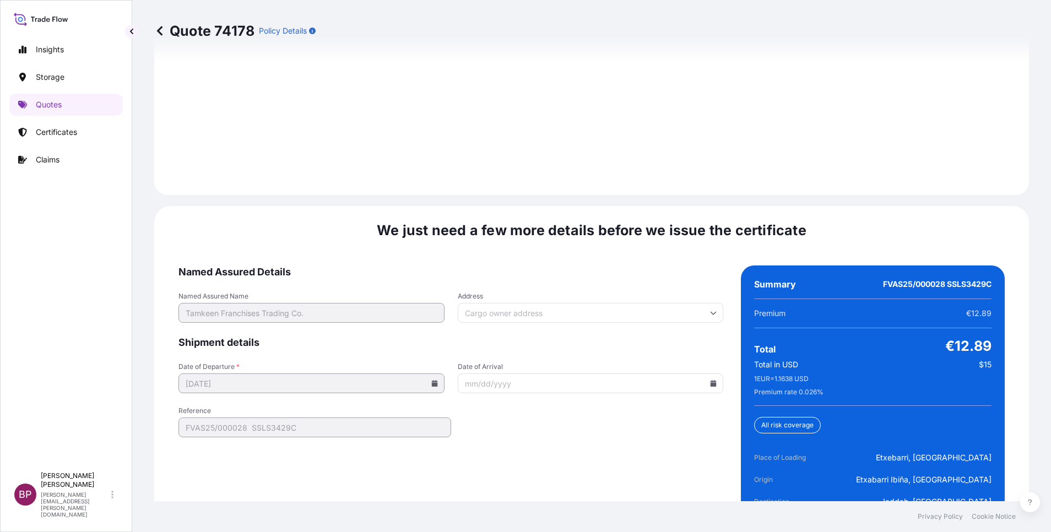
scroll to position [1691, 0]
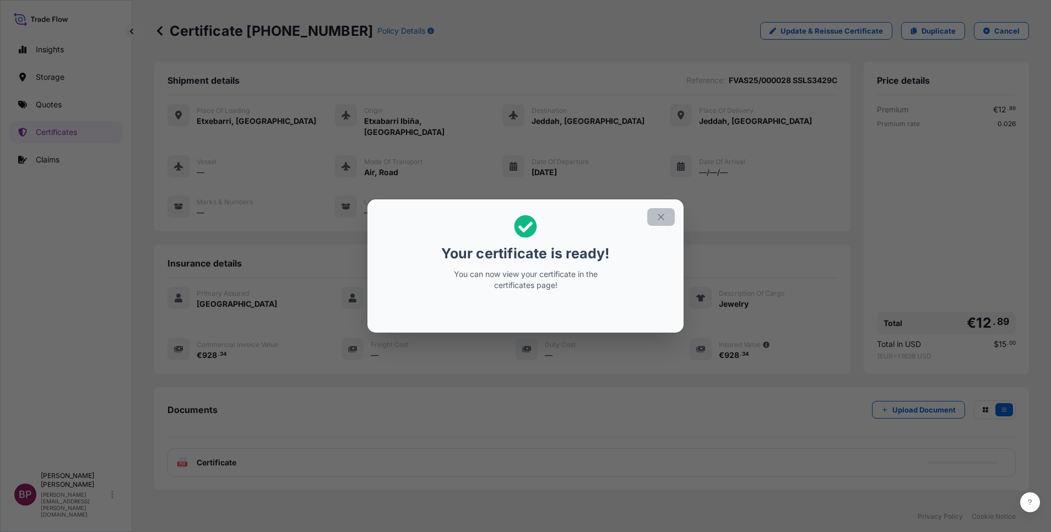
click at [659, 218] on icon "button" at bounding box center [661, 217] width 10 height 10
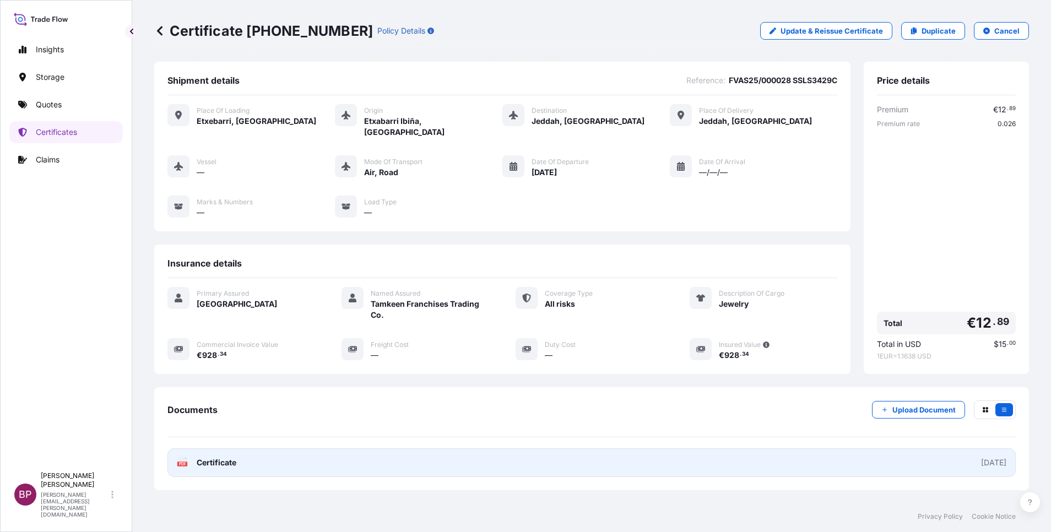
click at [207, 457] on span "Certificate" at bounding box center [217, 462] width 40 height 11
